Goal: Information Seeking & Learning: Learn about a topic

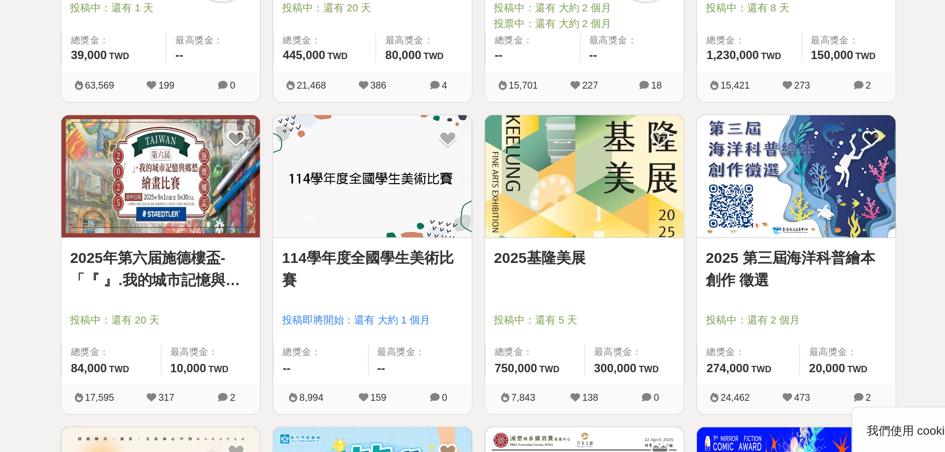
click at [194, 30] on img at bounding box center [260, 20] width 133 height 82
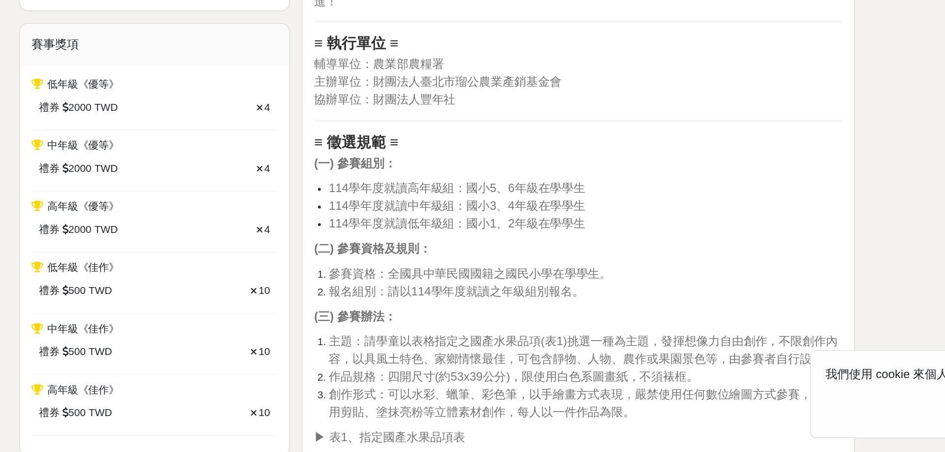
scroll to position [303, 0]
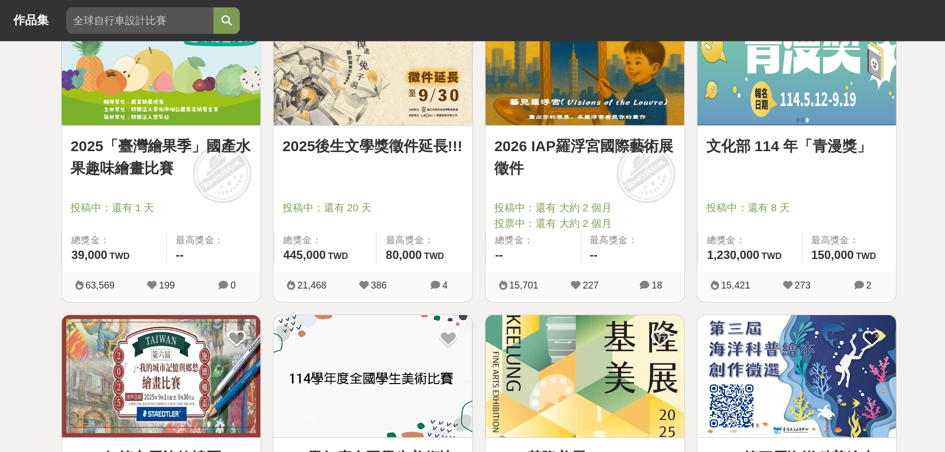
scroll to position [213, 0]
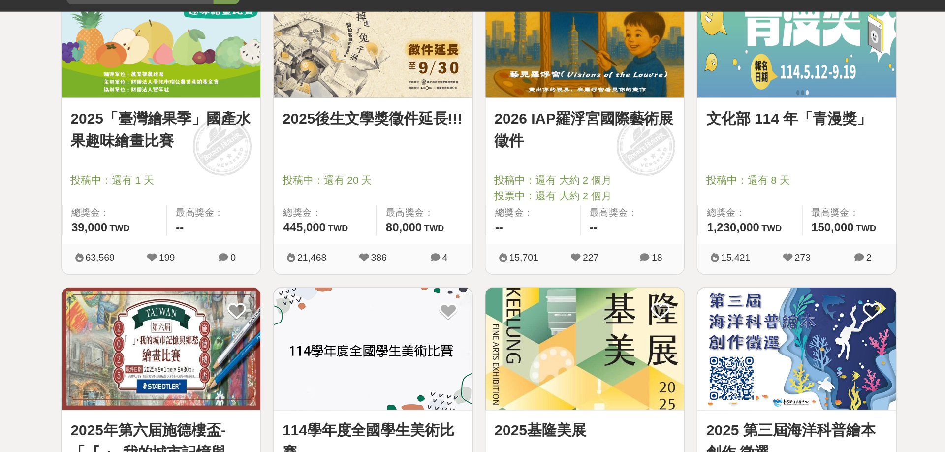
click at [625, 92] on link "文化部 114 年「青漫獎」" at bounding box center [685, 99] width 121 height 15
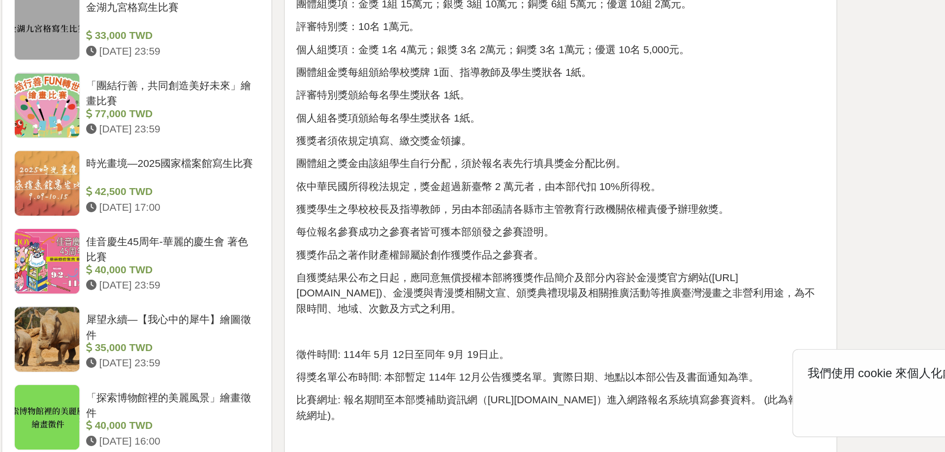
scroll to position [986, 0]
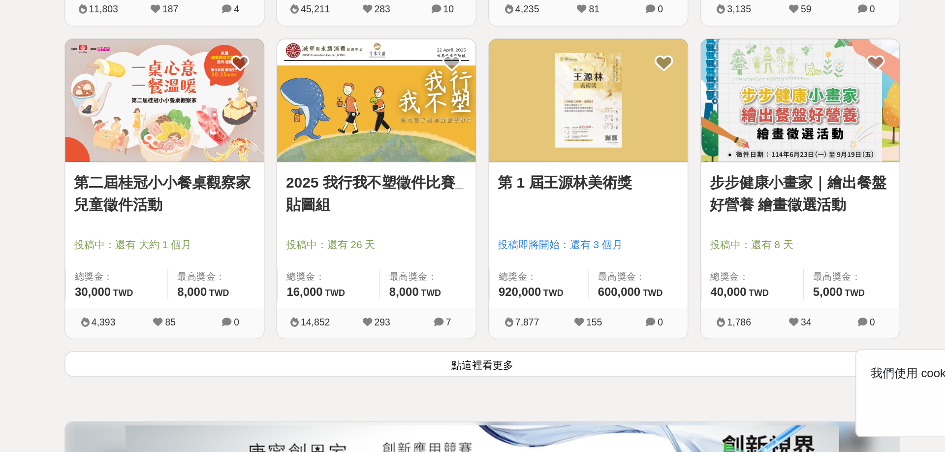
scroll to position [1089, 0]
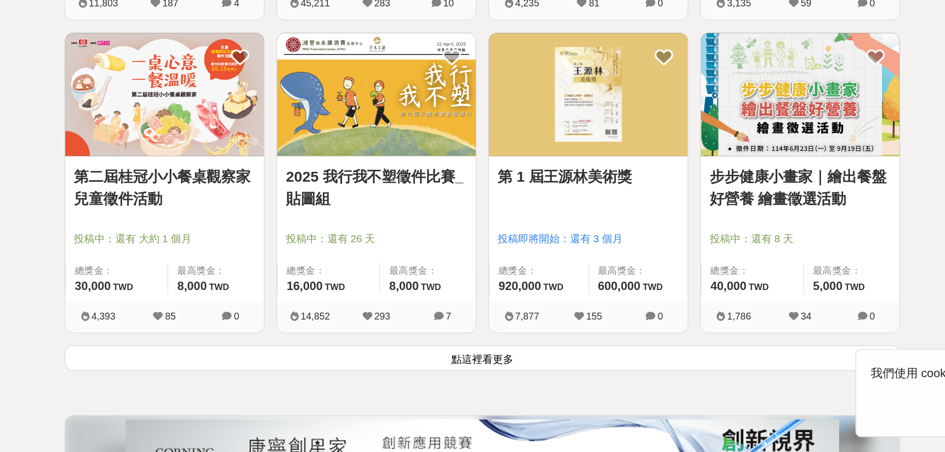
click at [274, 381] on button "點這裡看更多" at bounding box center [472, 389] width 559 height 17
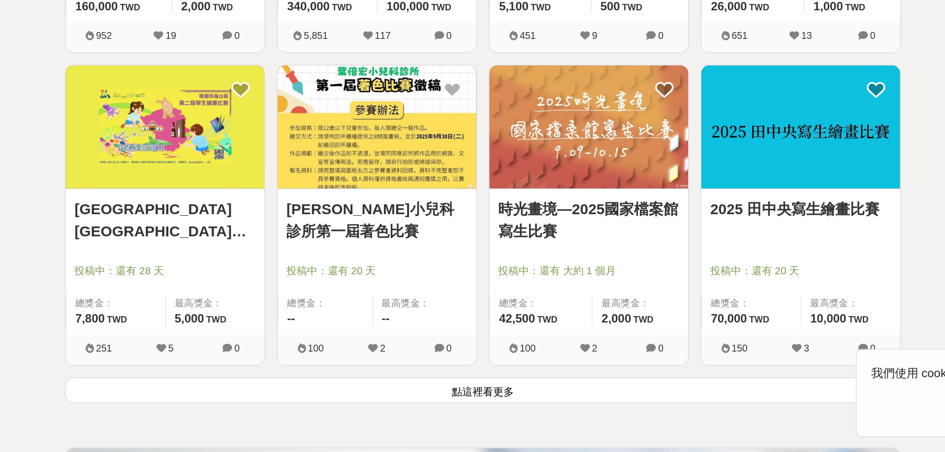
scroll to position [2330, 0]
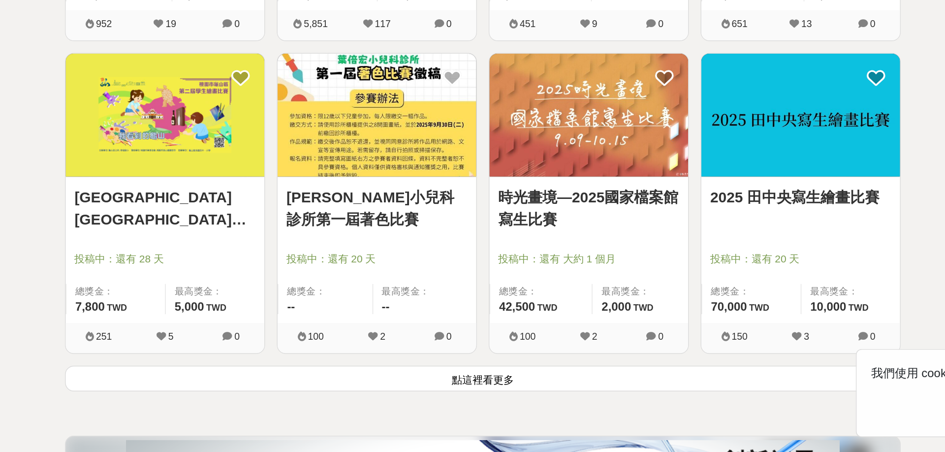
click at [322, 394] on button "點這裡看更多" at bounding box center [472, 402] width 559 height 17
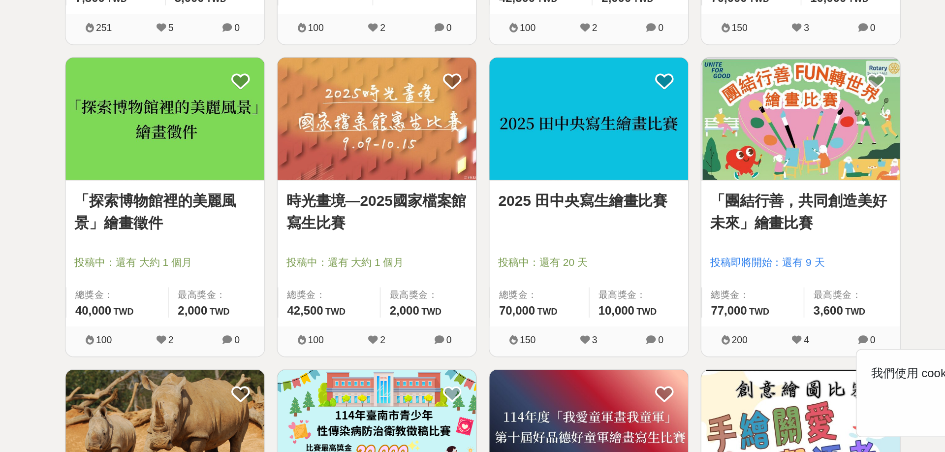
scroll to position [2542, 0]
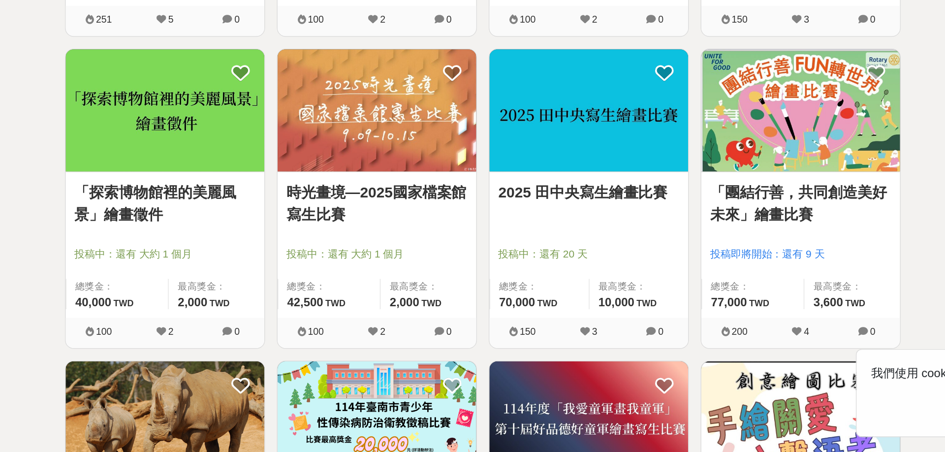
click at [483, 271] on link "2025 田中央寫生繪畫比賽" at bounding box center [543, 278] width 121 height 15
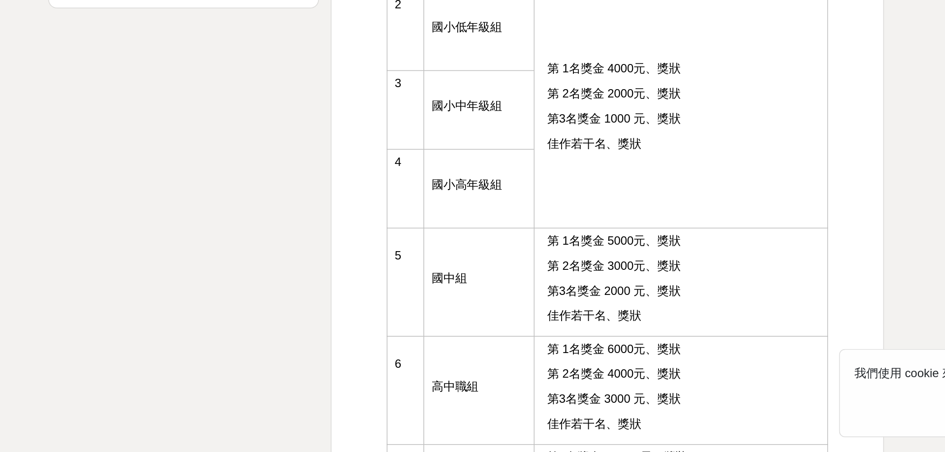
scroll to position [1310, 0]
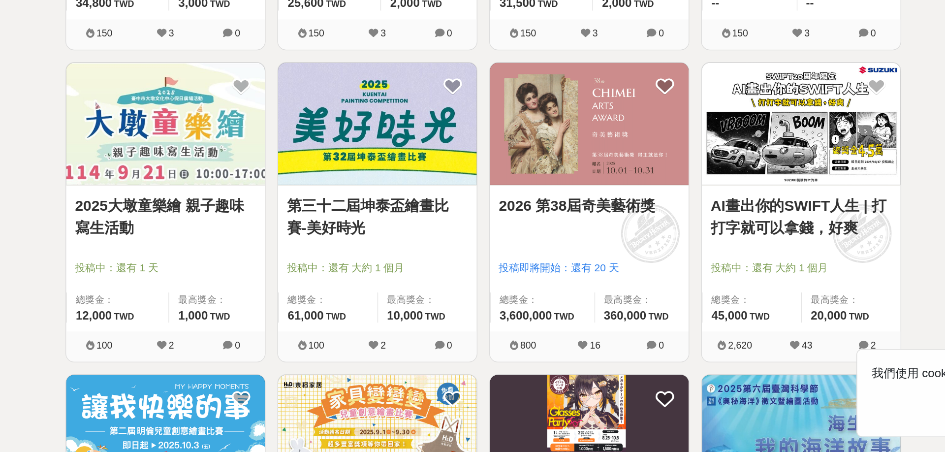
scroll to position [3163, 0]
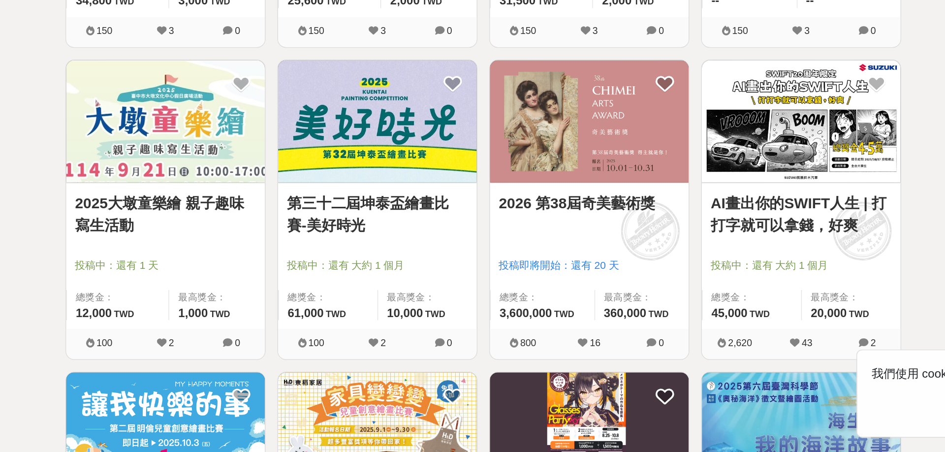
click at [483, 278] on link "2026 第38屆奇美藝術獎" at bounding box center [543, 285] width 121 height 15
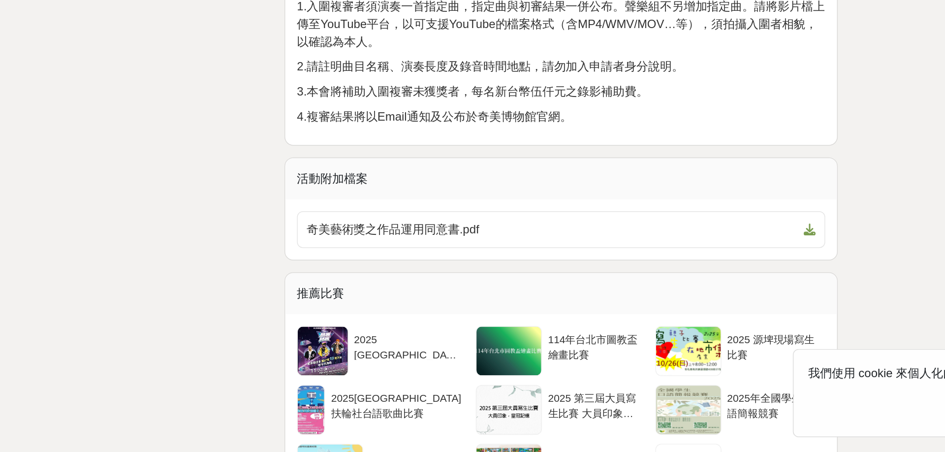
scroll to position [1894, 0]
